Goal: Task Accomplishment & Management: Manage account settings

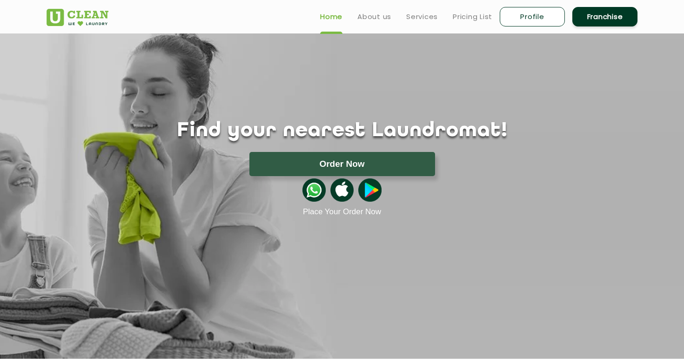
click at [532, 15] on link "Profile" at bounding box center [532, 17] width 65 height 20
select select
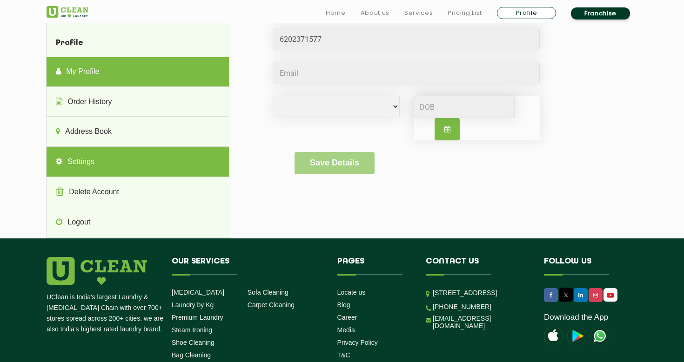
scroll to position [88, 0]
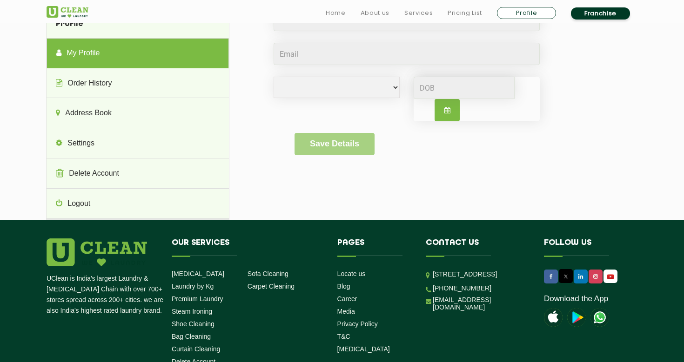
click at [126, 58] on link "My Profile" at bounding box center [138, 53] width 182 height 30
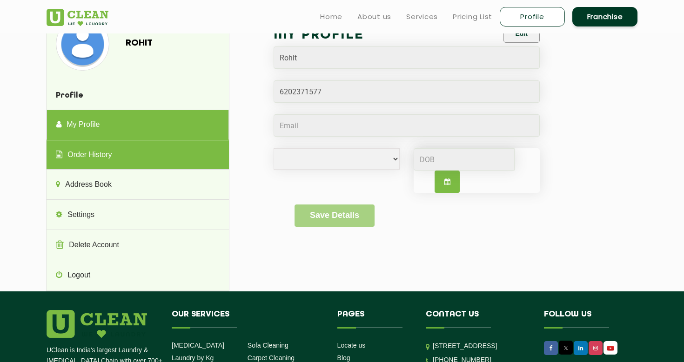
scroll to position [0, 0]
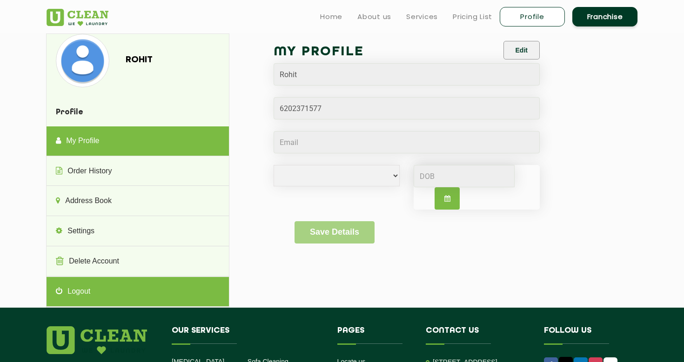
click at [79, 287] on link "Logout" at bounding box center [138, 292] width 182 height 30
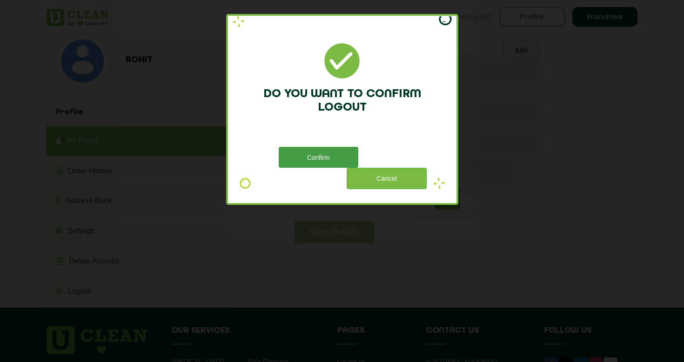
click at [346, 159] on button "Confirm" at bounding box center [319, 157] width 80 height 21
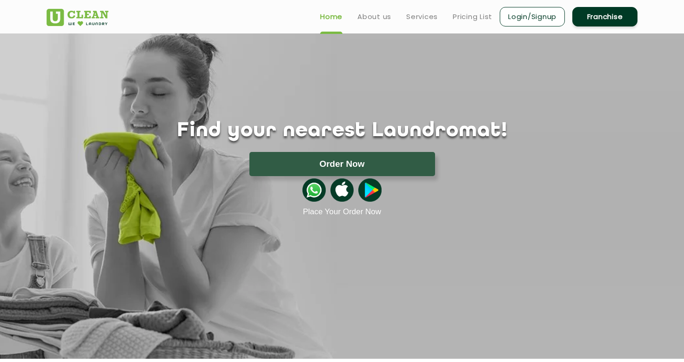
click at [528, 12] on link "Login/Signup" at bounding box center [532, 17] width 65 height 20
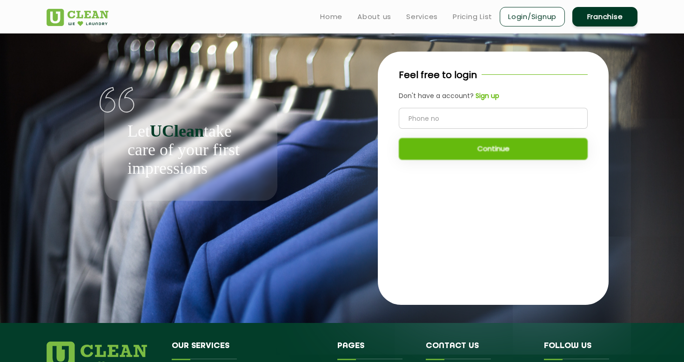
click at [444, 120] on input "tel" at bounding box center [493, 118] width 189 height 21
click at [402, 199] on div "Feel free to login Don't have a account? Sign up Continue" at bounding box center [493, 179] width 231 height 254
